Goal: Entertainment & Leisure: Consume media (video, audio)

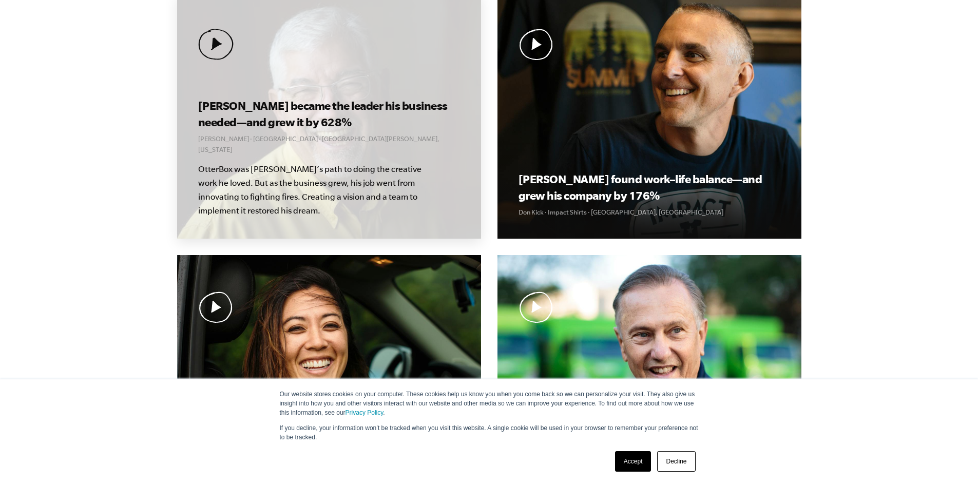
scroll to position [359, 0]
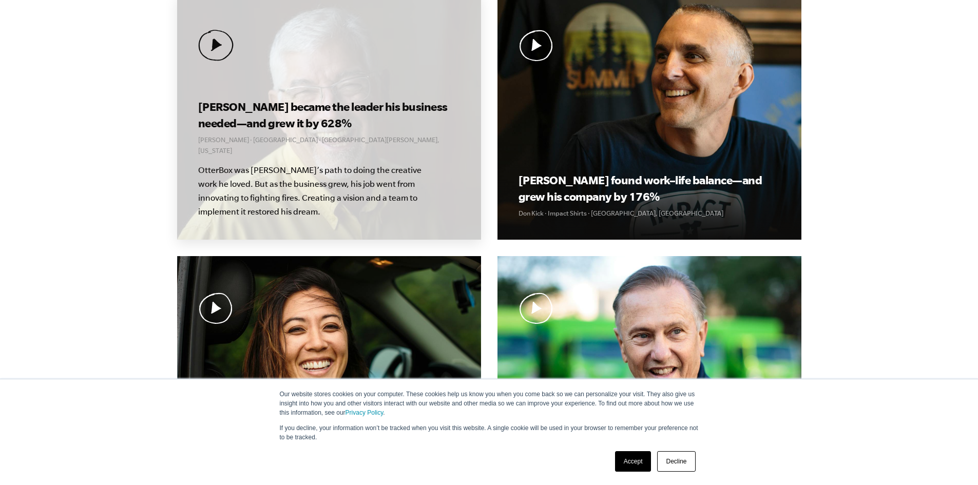
click at [211, 47] on img at bounding box center [215, 45] width 35 height 31
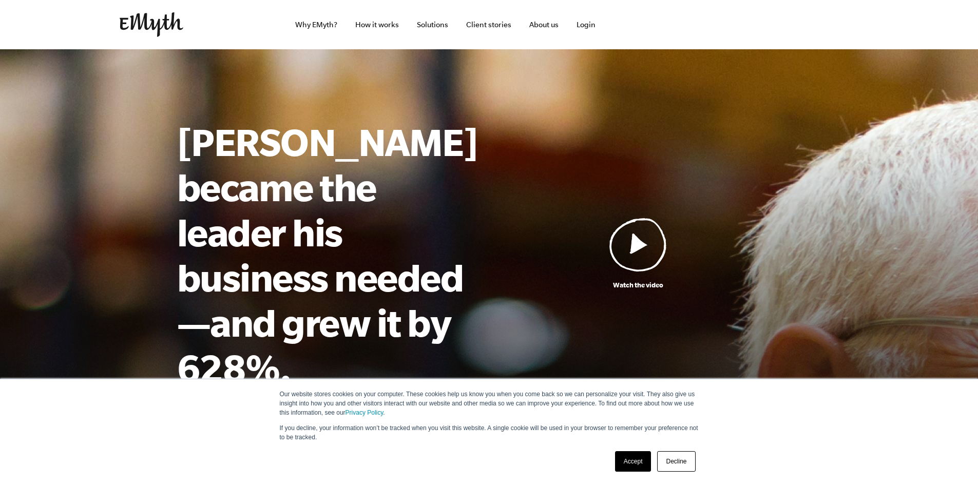
click at [637, 218] on img at bounding box center [637, 245] width 57 height 54
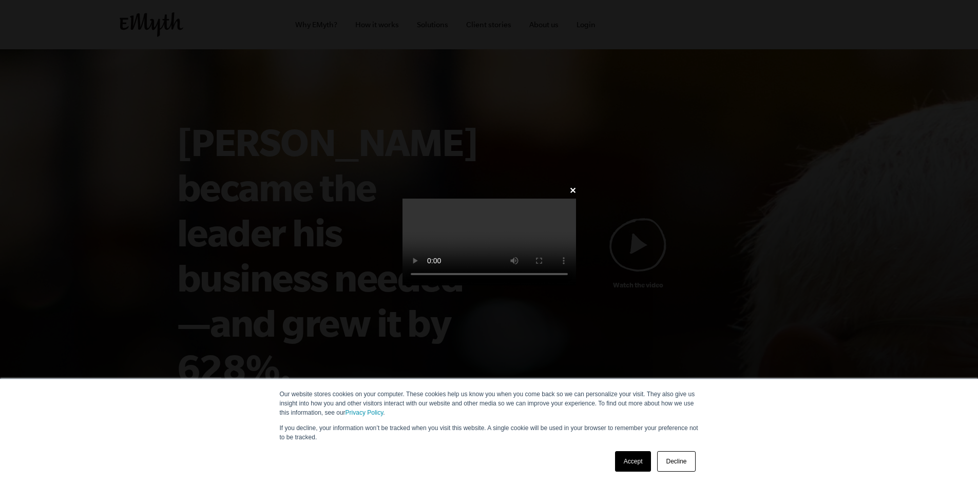
click at [626, 465] on link "Accept" at bounding box center [633, 461] width 36 height 21
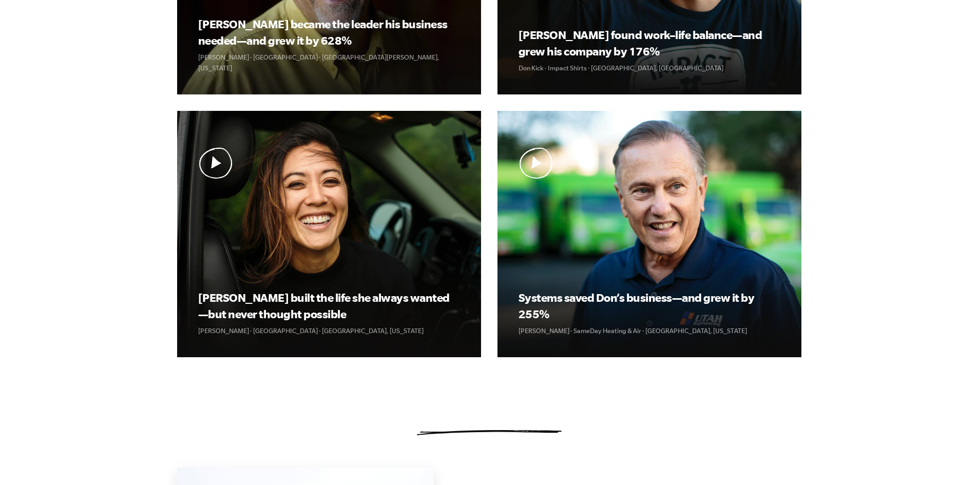
scroll to position [362, 0]
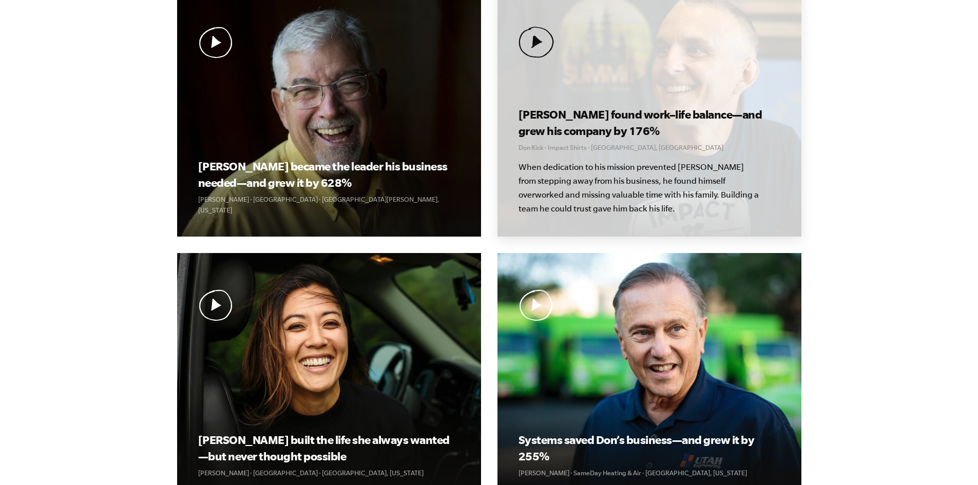
click at [677, 100] on div "Don found work–life balance—and grew his company by 176% Don Kick · Impact Shir…" at bounding box center [649, 113] width 304 height 246
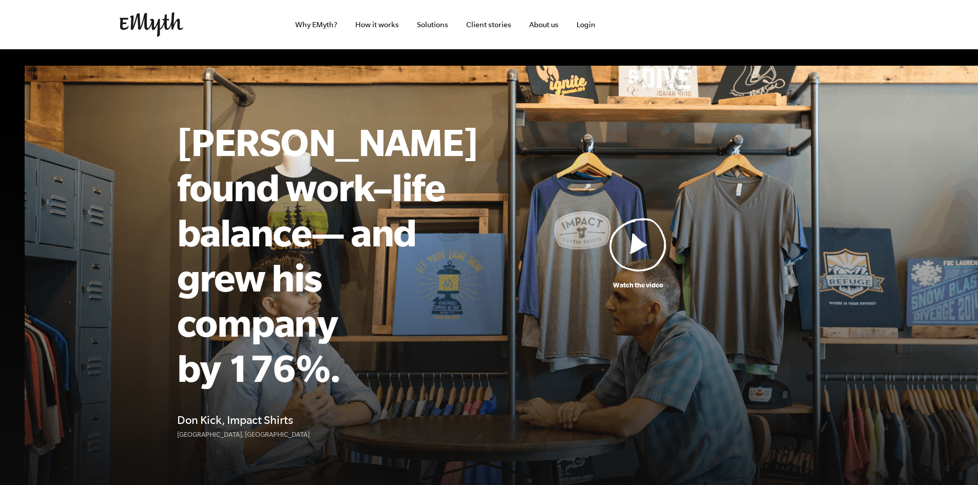
scroll to position [51, 0]
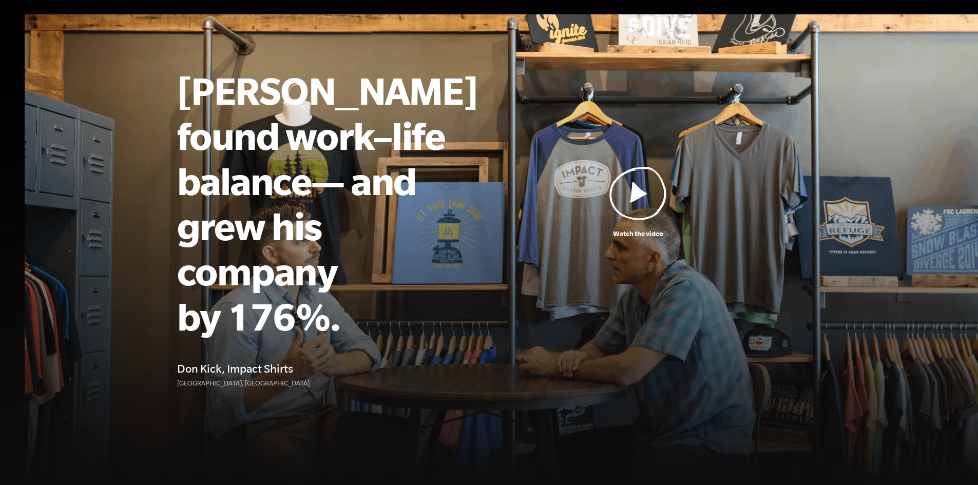
click at [618, 169] on img at bounding box center [637, 193] width 57 height 54
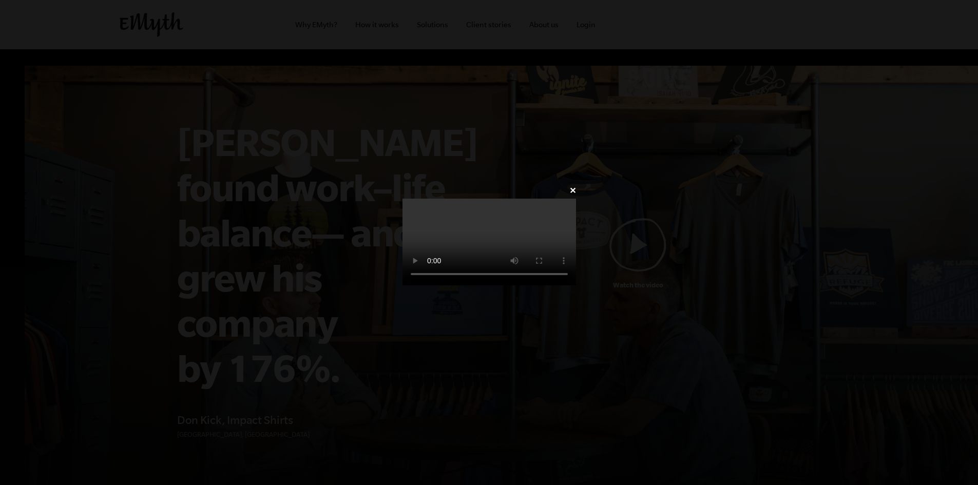
scroll to position [51, 0]
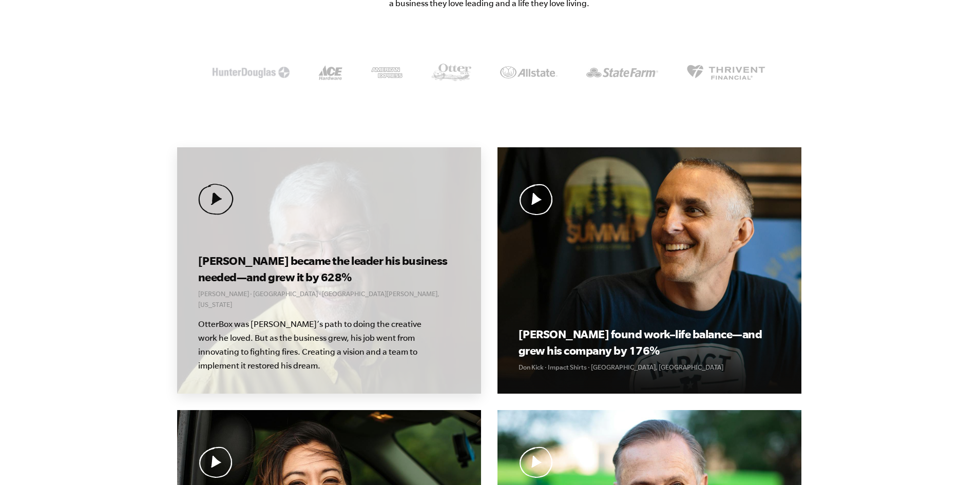
scroll to position [359, 0]
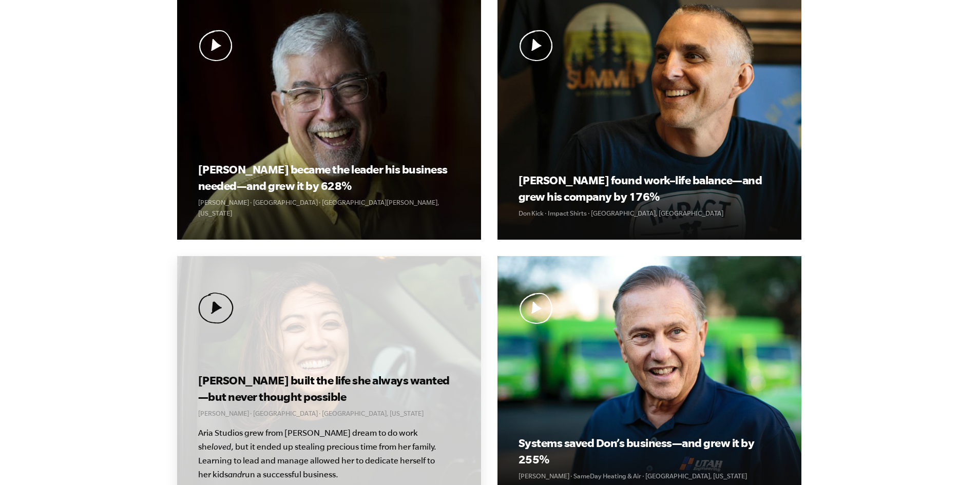
click at [282, 355] on div "Kolby built the life she always wanted—but never thought possible Kolby Moser ·…" at bounding box center [329, 379] width 304 height 246
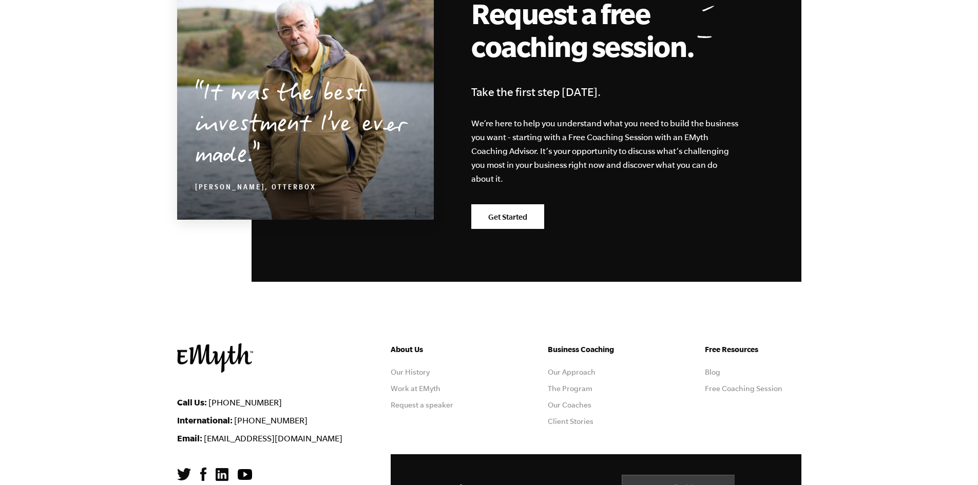
scroll to position [1129, 0]
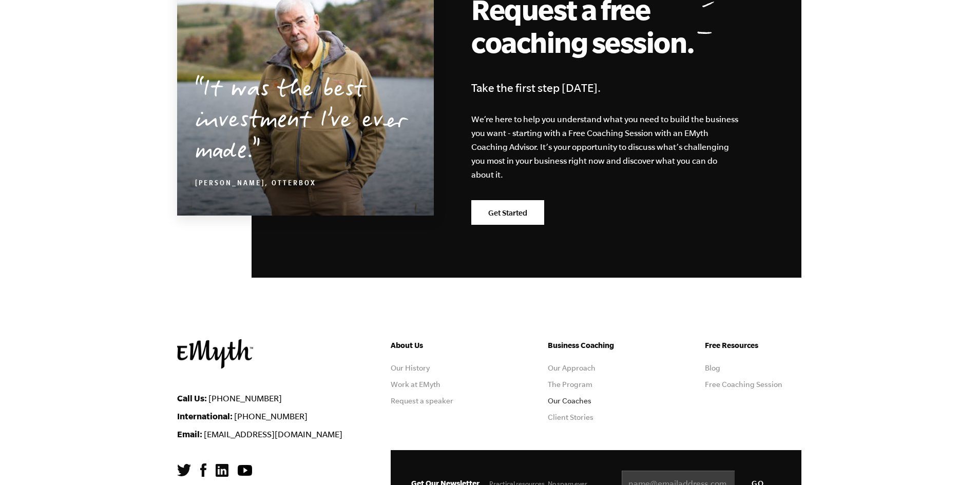
click at [575, 402] on link "Our Coaches" at bounding box center [570, 401] width 44 height 8
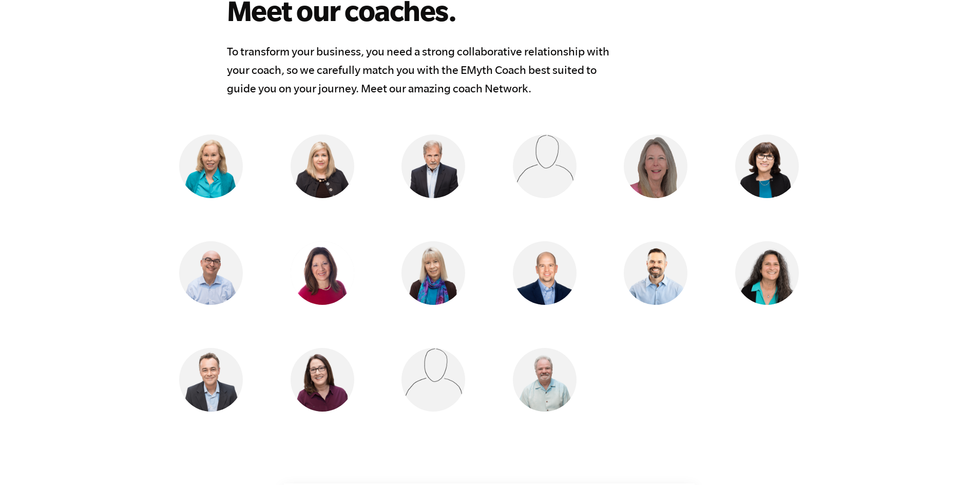
scroll to position [873, 0]
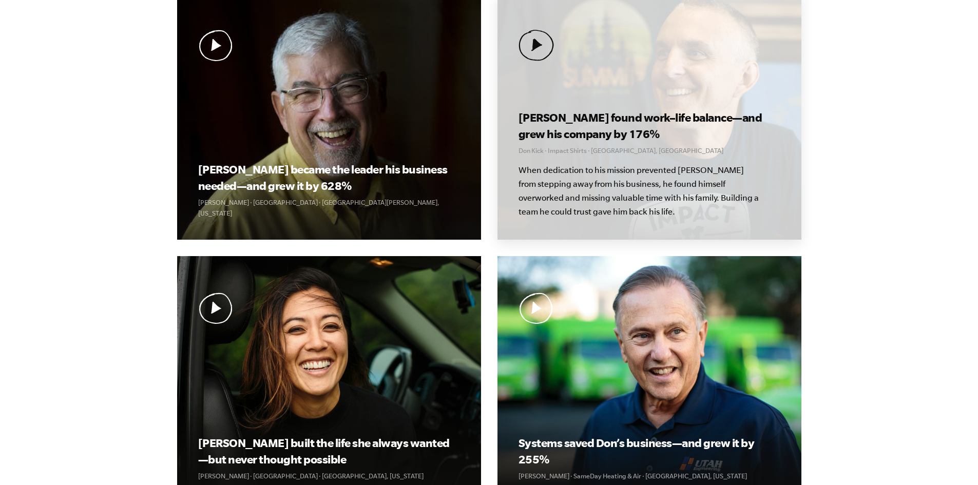
scroll to position [103, 0]
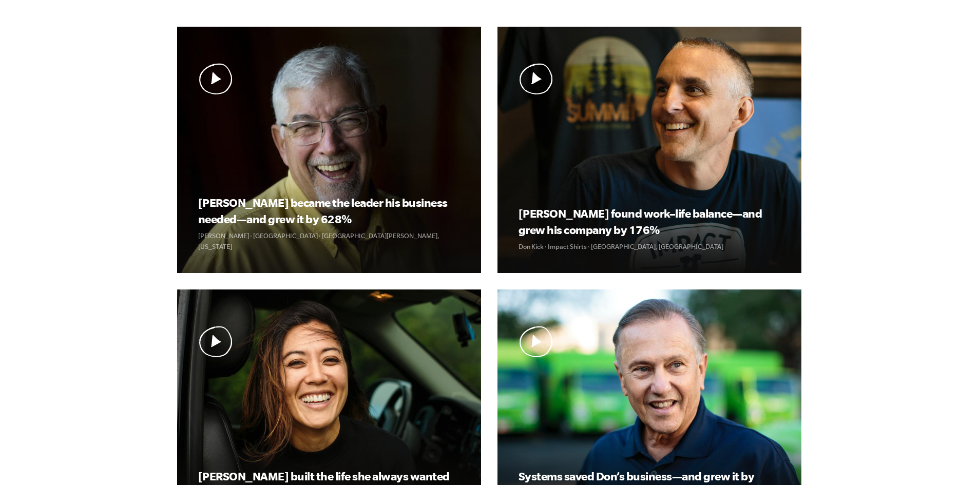
scroll to position [411, 0]
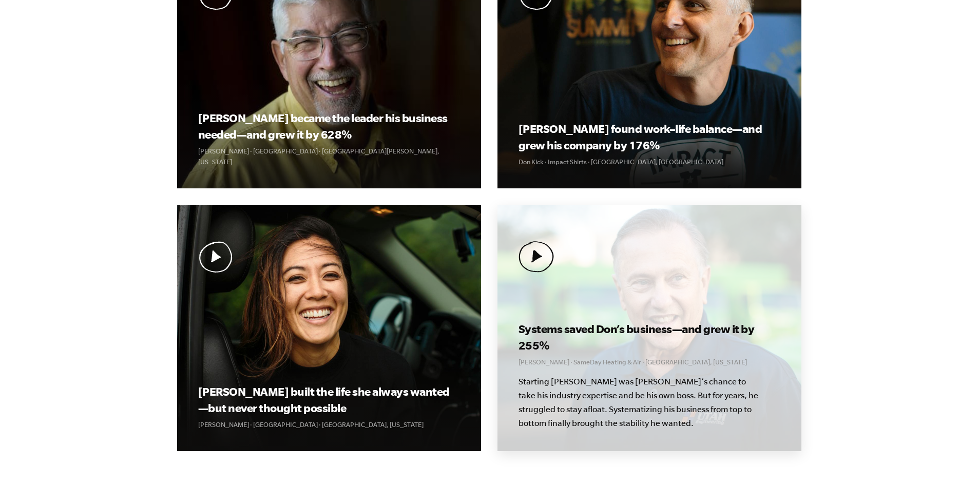
click at [558, 296] on div "Systems saved Don’s business—and grew it by 255% Don Weaver · SameDay Heating &…" at bounding box center [649, 328] width 304 height 246
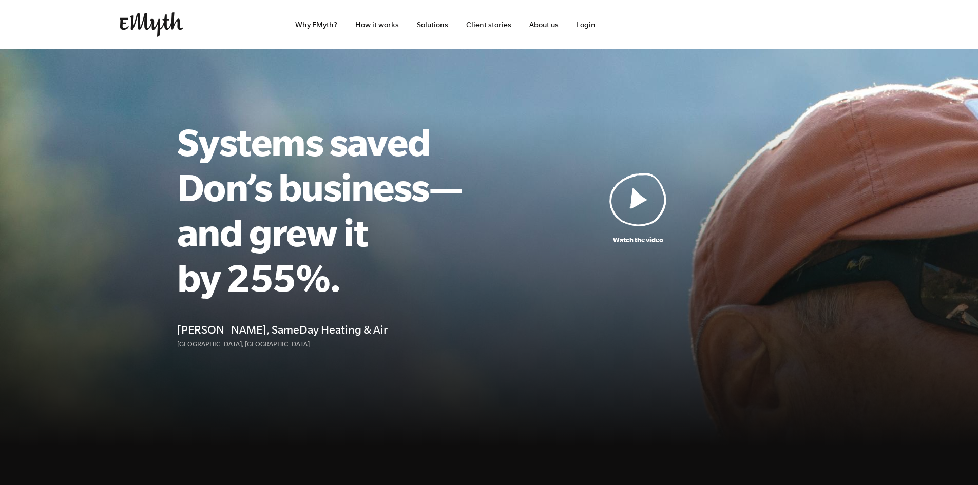
click at [632, 207] on img at bounding box center [637, 199] width 57 height 54
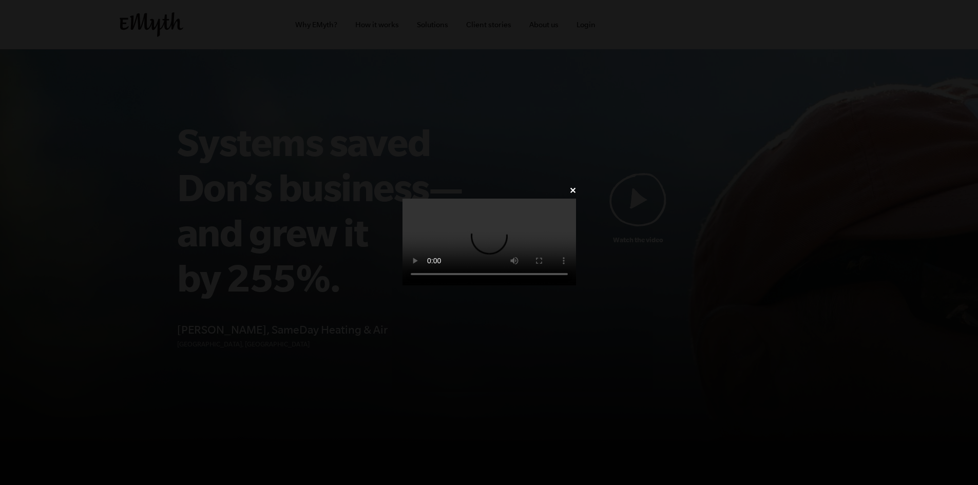
scroll to position [51, 0]
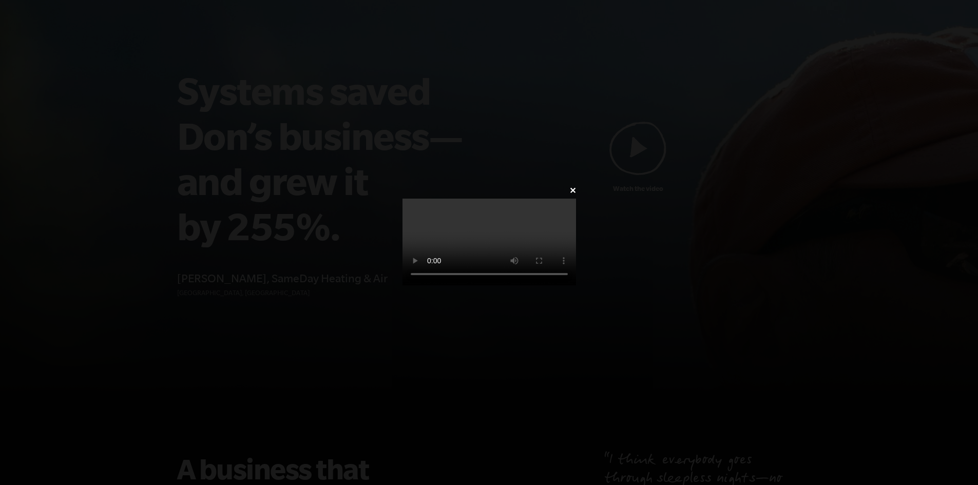
drag, startPoint x: 282, startPoint y: 330, endPoint x: 249, endPoint y: 332, distance: 32.4
click at [402, 285] on video at bounding box center [489, 242] width 174 height 87
